Goal: Complete application form

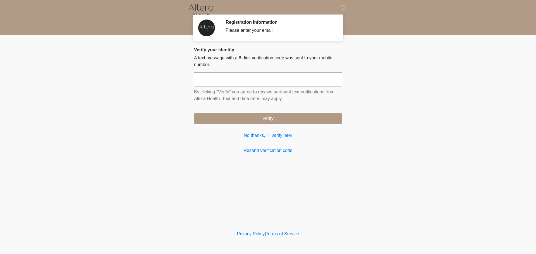
click at [293, 82] on input "text" at bounding box center [268, 80] width 148 height 14
type input "******"
click at [258, 137] on link "No thanks, I'll verify later" at bounding box center [268, 135] width 148 height 7
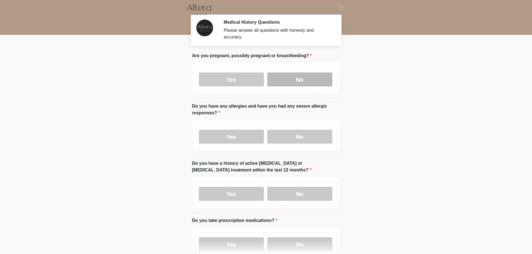
click at [314, 74] on label "No" at bounding box center [299, 80] width 65 height 14
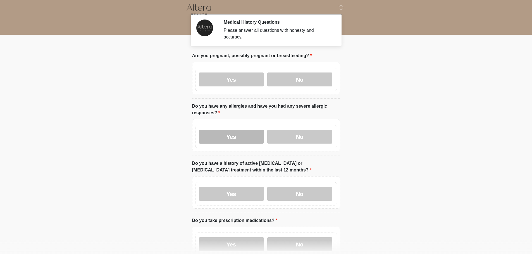
click at [227, 130] on label "Yes" at bounding box center [231, 137] width 65 height 14
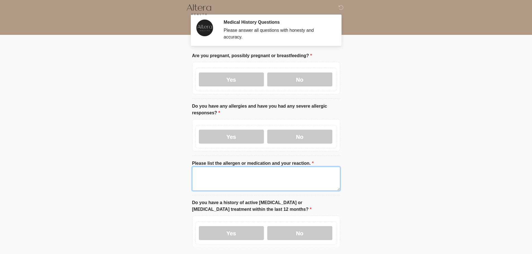
click at [203, 167] on textarea "Please list the allergen or medication and your reaction." at bounding box center [266, 179] width 148 height 24
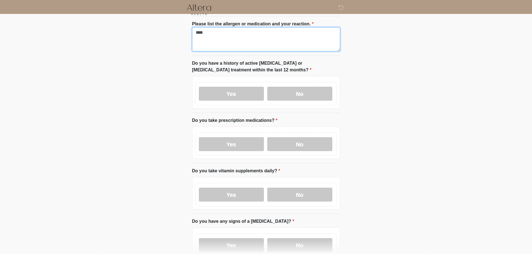
scroll to position [167, 0]
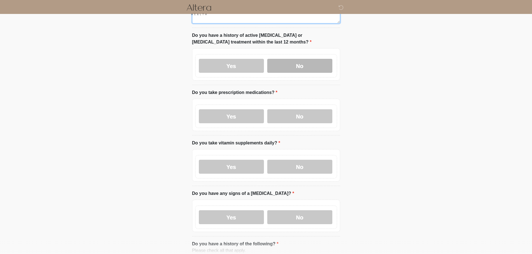
type textarea "****"
click at [282, 59] on label "No" at bounding box center [299, 66] width 65 height 14
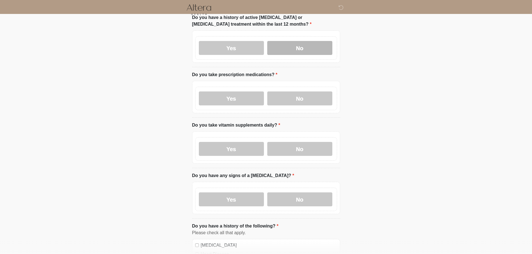
scroll to position [195, 0]
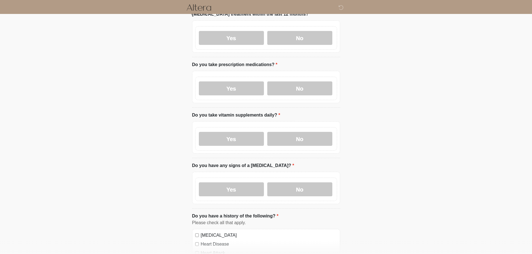
drag, startPoint x: 242, startPoint y: 83, endPoint x: 199, endPoint y: 82, distance: 43.0
click at [243, 83] on label "Yes" at bounding box center [231, 88] width 65 height 14
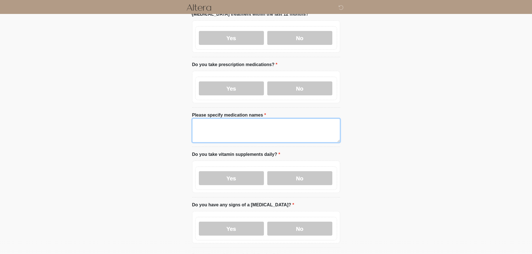
click at [245, 129] on textarea "Please specify medication names" at bounding box center [266, 131] width 148 height 24
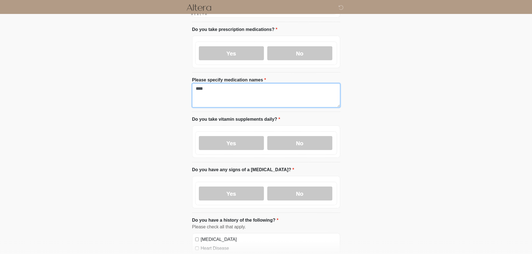
scroll to position [279, 0]
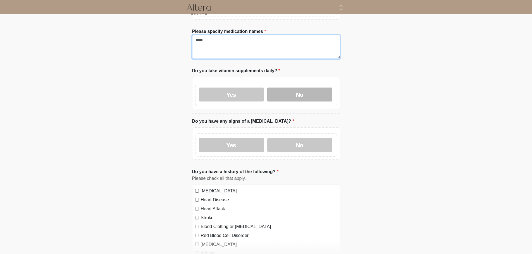
type textarea "****"
click at [295, 91] on label "No" at bounding box center [299, 95] width 65 height 14
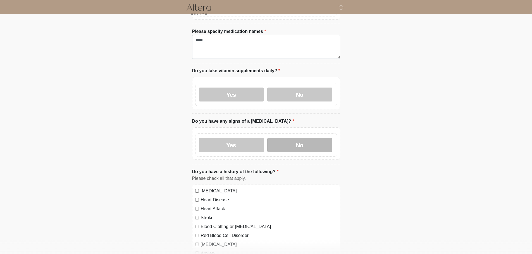
click at [301, 140] on label "No" at bounding box center [299, 145] width 65 height 14
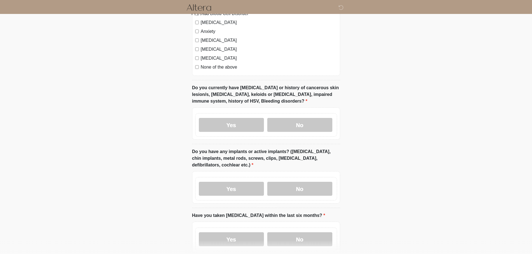
scroll to position [502, 0]
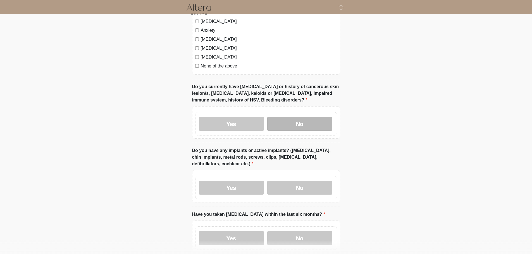
click at [302, 117] on label "No" at bounding box center [299, 124] width 65 height 14
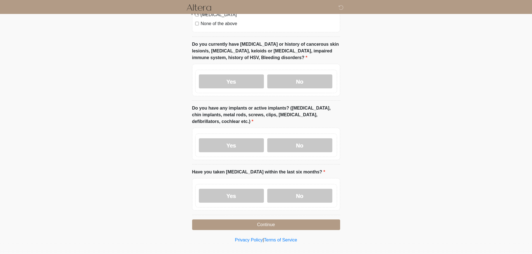
scroll to position [545, 0]
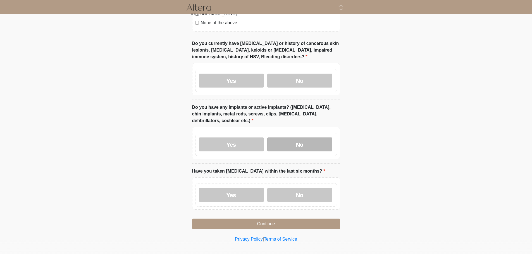
click at [311, 140] on label "No" at bounding box center [299, 145] width 65 height 14
click at [302, 193] on label "No" at bounding box center [299, 195] width 65 height 14
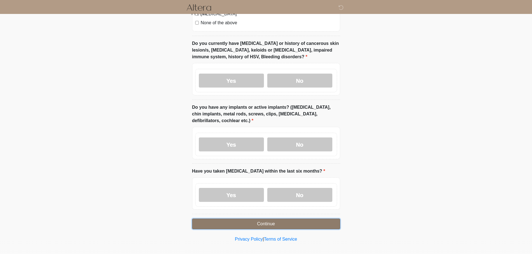
click at [261, 219] on button "Continue" at bounding box center [266, 224] width 148 height 11
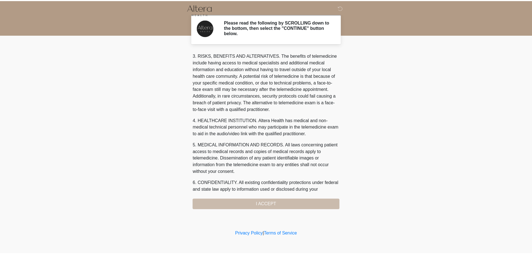
scroll to position [181, 0]
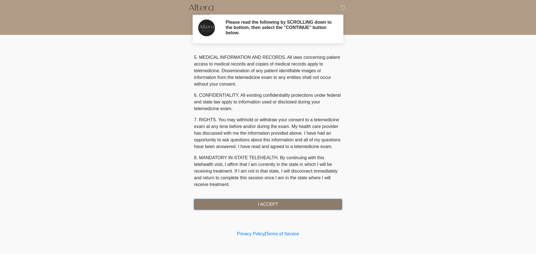
click at [262, 206] on button "I ACCEPT" at bounding box center [268, 204] width 148 height 11
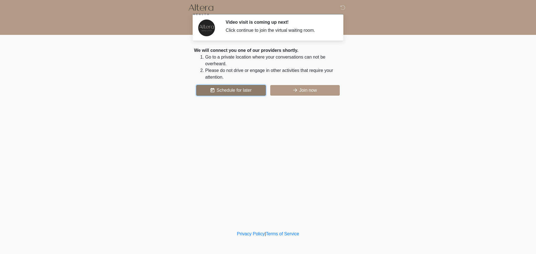
click at [220, 91] on button "Schedule for later" at bounding box center [230, 90] width 69 height 11
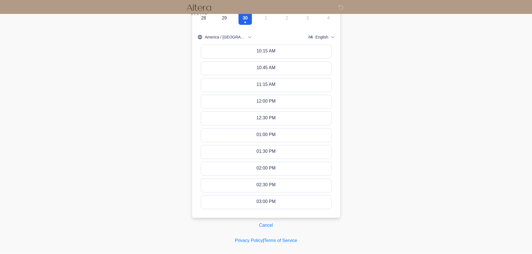
scroll to position [201, 0]
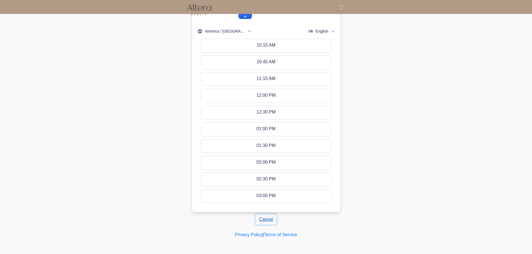
click at [268, 217] on button "Cancel" at bounding box center [265, 219] width 21 height 11
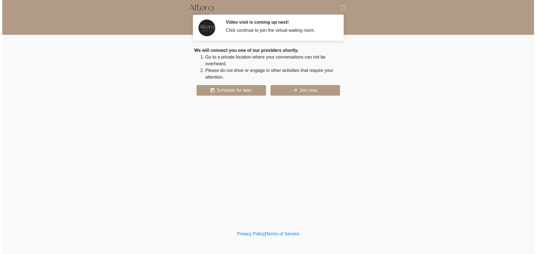
scroll to position [0, 0]
click at [302, 87] on button "Join now" at bounding box center [304, 90] width 69 height 11
